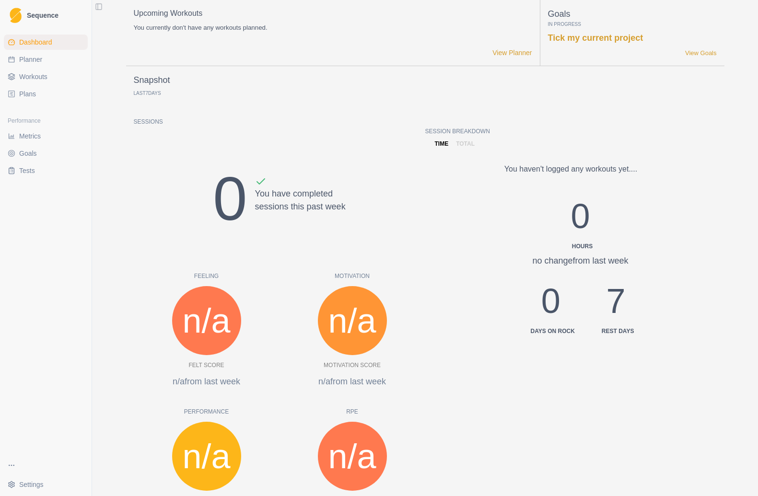
click at [38, 481] on html "Sequence Dashboard Planner Workouts Plans Performance Metrics Goals Tests Setti…" at bounding box center [379, 248] width 758 height 496
click at [136, 461] on link "Account" at bounding box center [144, 462] width 105 height 15
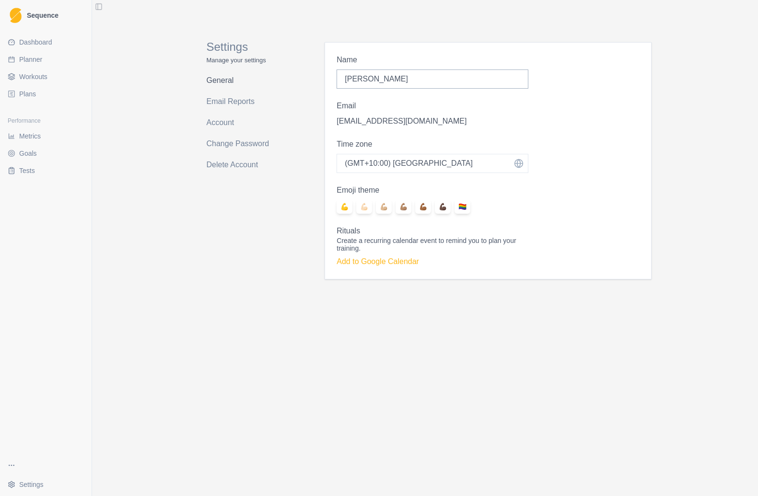
click at [216, 79] on link "General" at bounding box center [245, 80] width 76 height 15
click at [226, 124] on link "Account" at bounding box center [245, 122] width 76 height 15
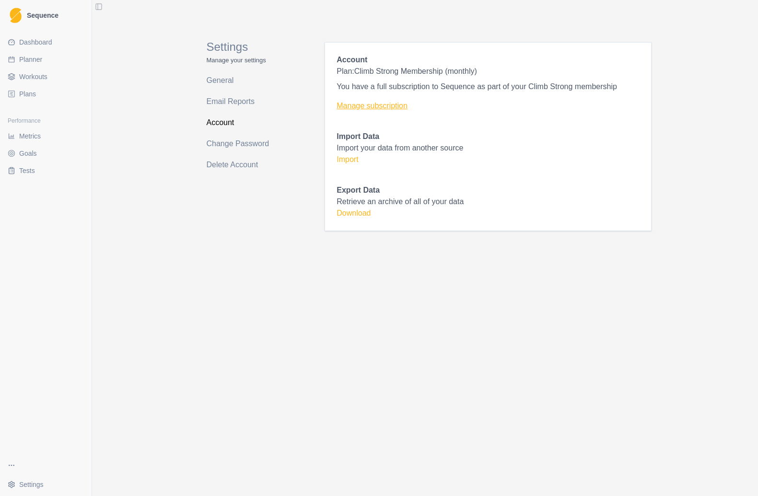
click at [350, 104] on link "Manage subscription" at bounding box center [487, 106] width 302 height 12
